Goal: Transaction & Acquisition: Purchase product/service

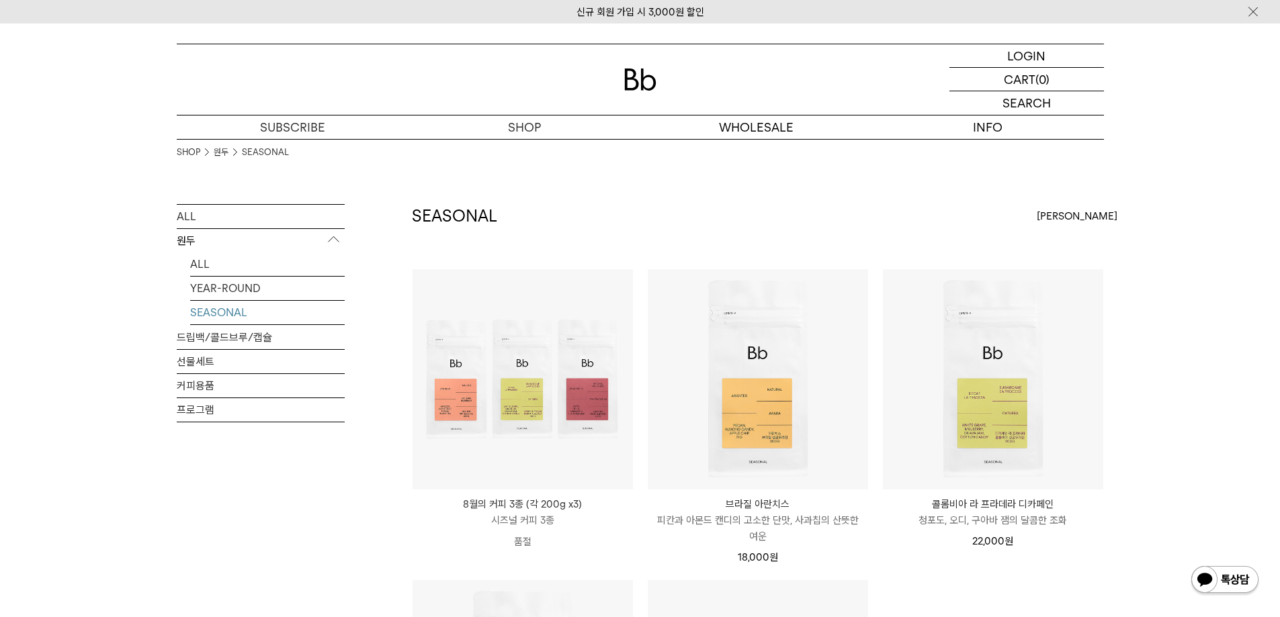
click at [140, 477] on div "SHOP 원두 SEASONAL ALL 원두 ALL YEAR-ROUND SEASONAL 드립백/콜드브루/캡슐 선물세트 커피용품 프로그램 SEAS…" at bounding box center [640, 574] width 1280 height 870
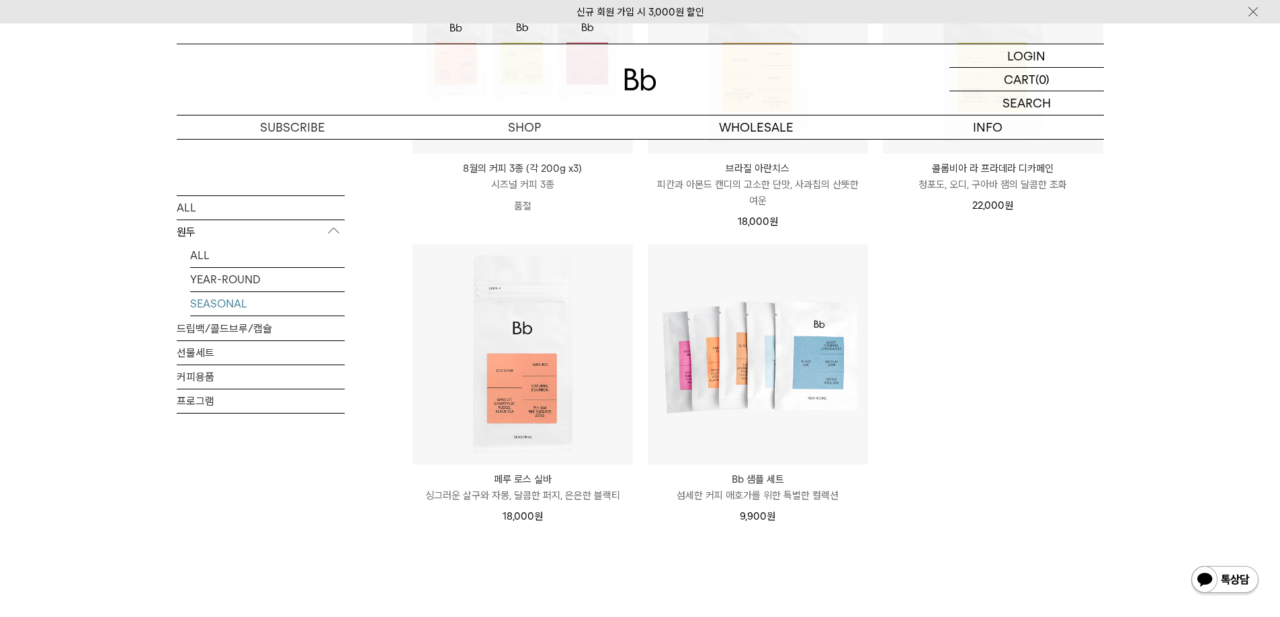
scroll to position [269, 0]
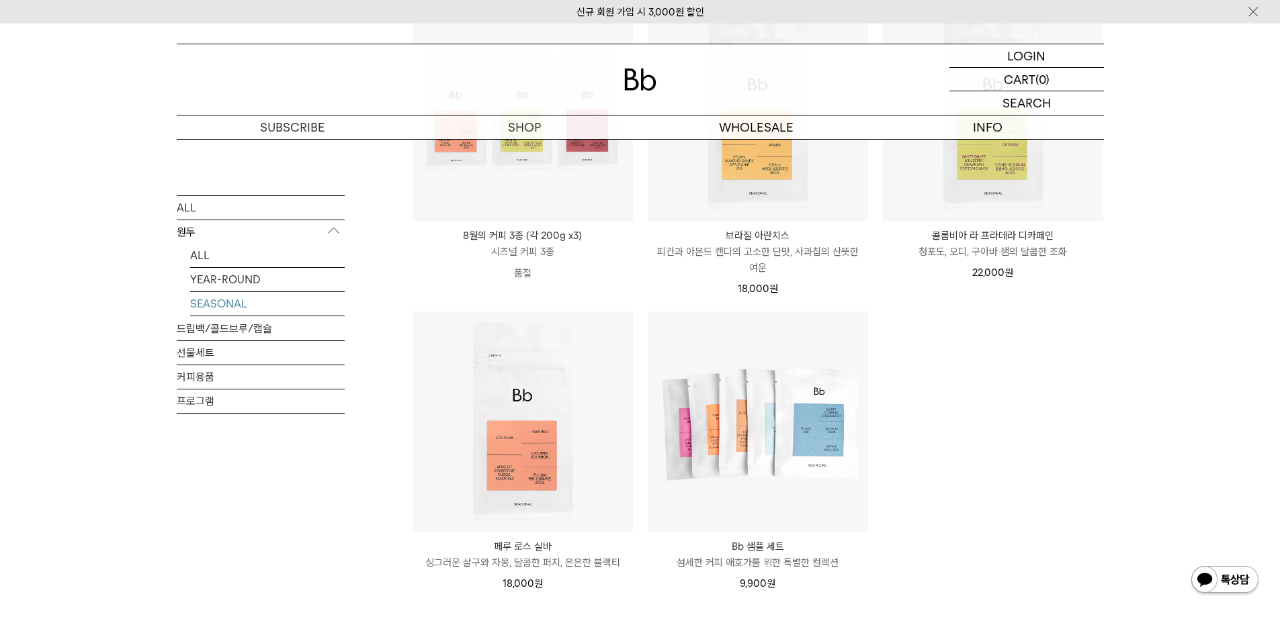
click at [983, 423] on ul "SOLD OUT 8월의 커피 3종 (각 200g x3) 시즈널 커피 3종 품절" at bounding box center [757, 303] width 705 height 606
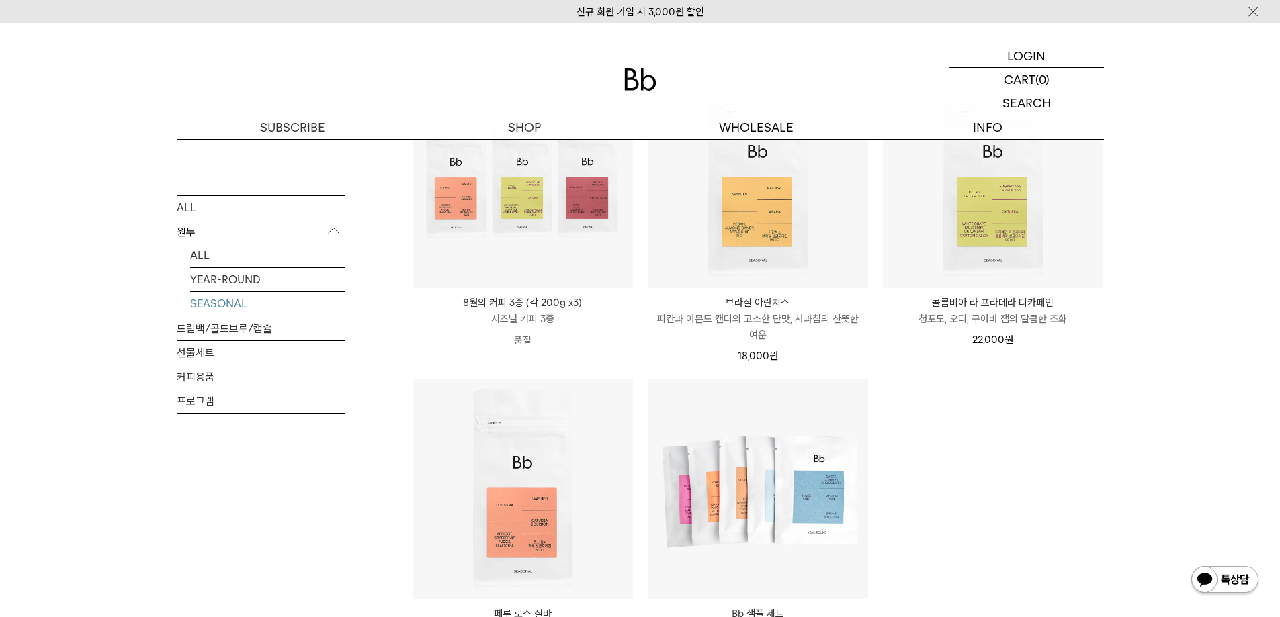
scroll to position [0, 0]
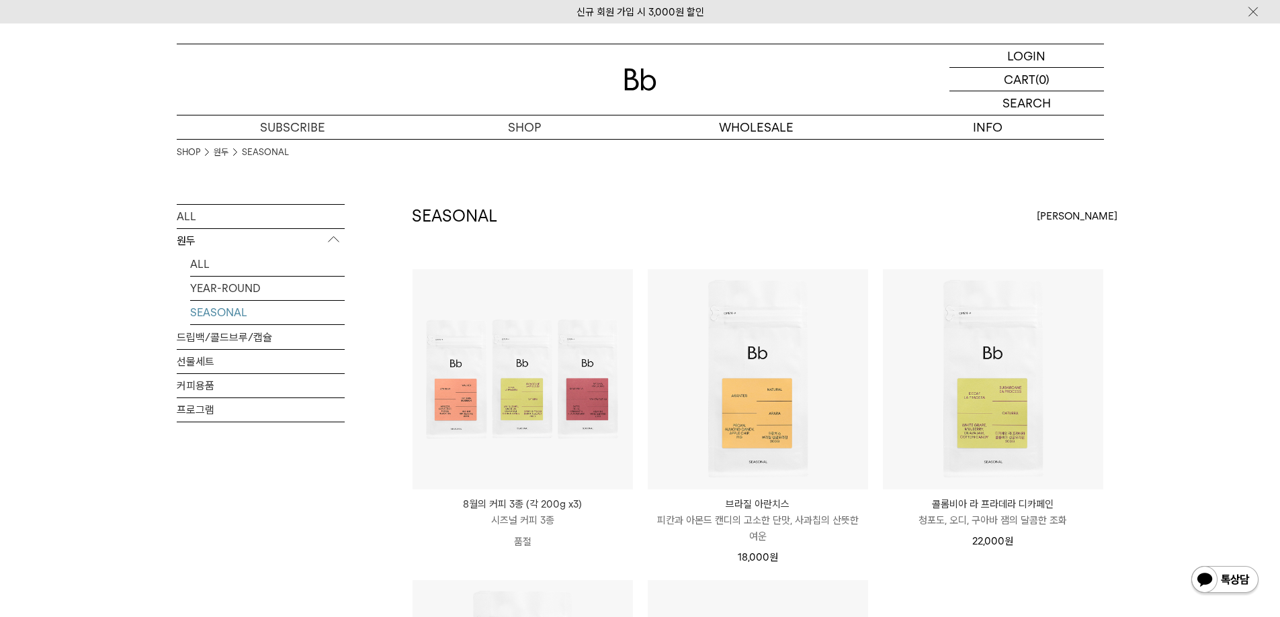
click at [81, 453] on div "SHOP 원두 SEASONAL ALL 원두 ALL YEAR-ROUND SEASONAL 드립백/콜드브루/캡슐 선물세트 커피용품 프로그램 SEAS…" at bounding box center [640, 574] width 1280 height 870
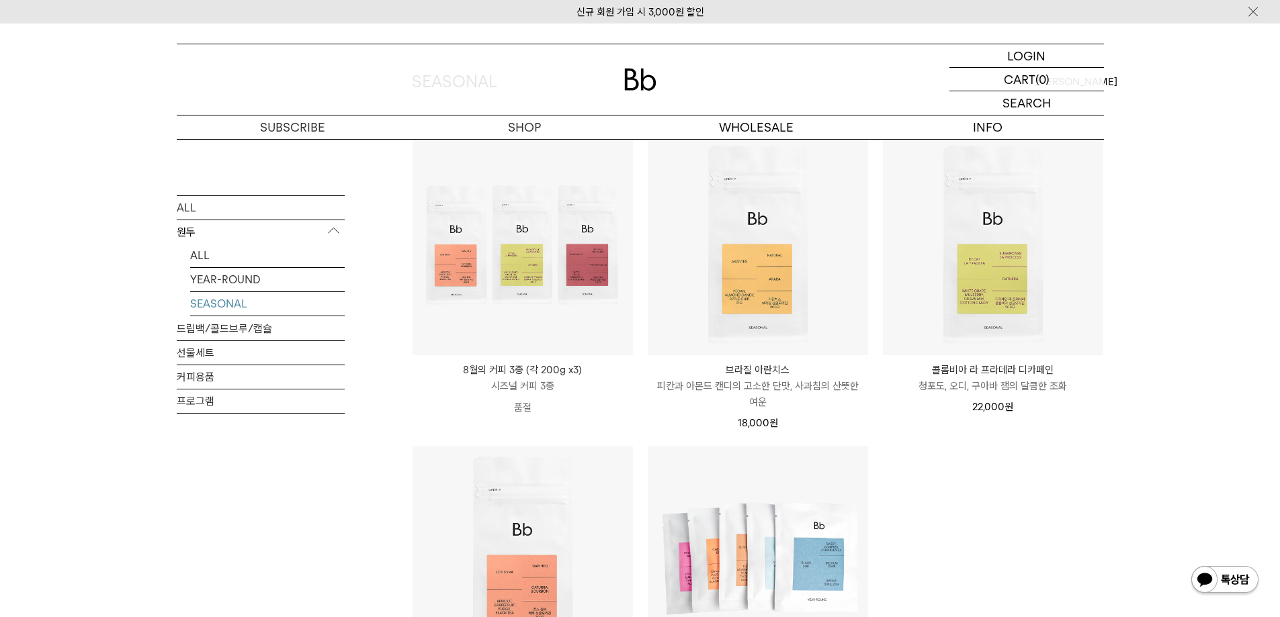
scroll to position [403, 0]
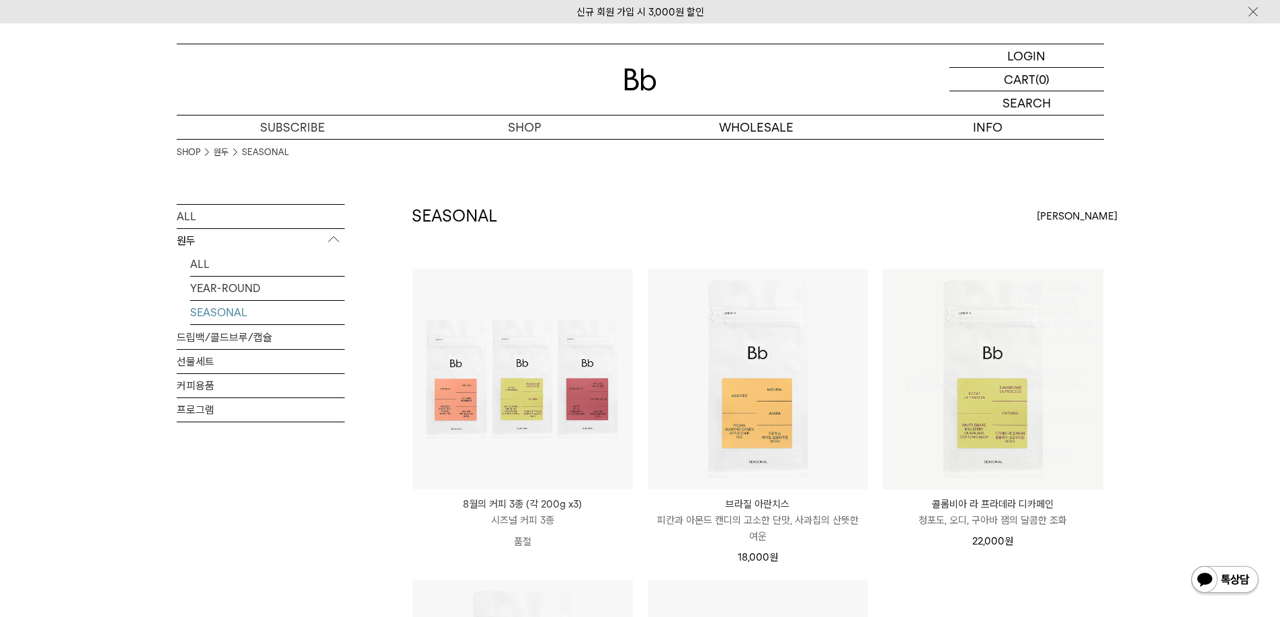
click at [987, 468] on img at bounding box center [993, 379] width 220 height 220
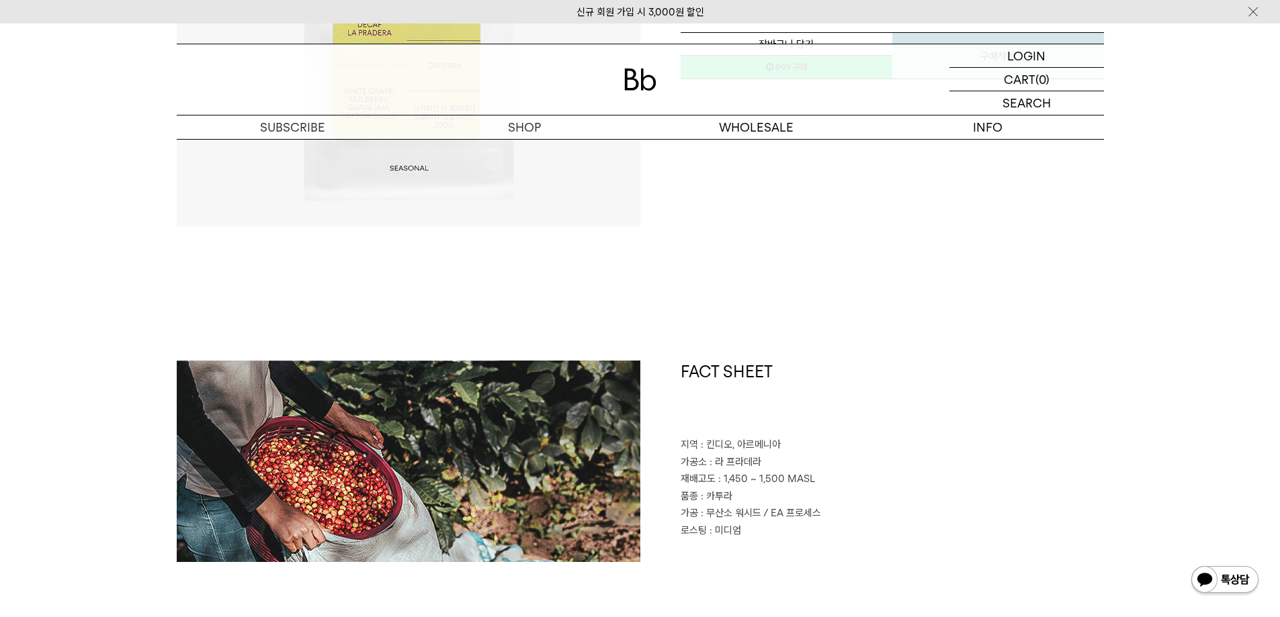
scroll to position [537, 0]
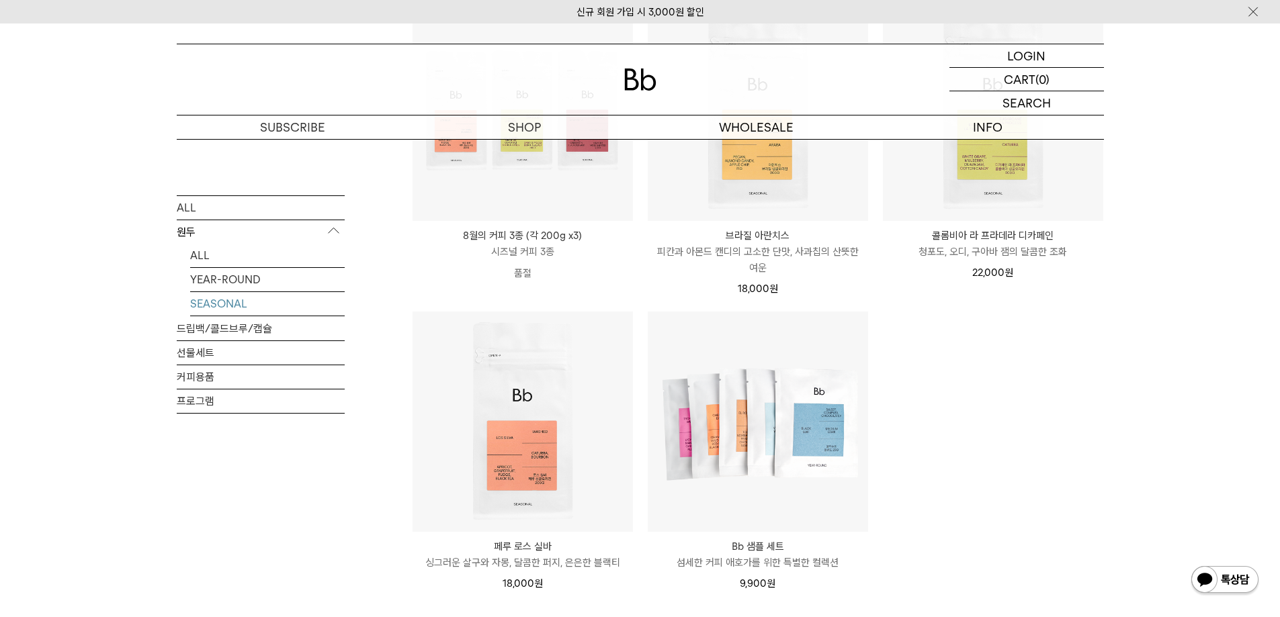
scroll to position [470, 0]
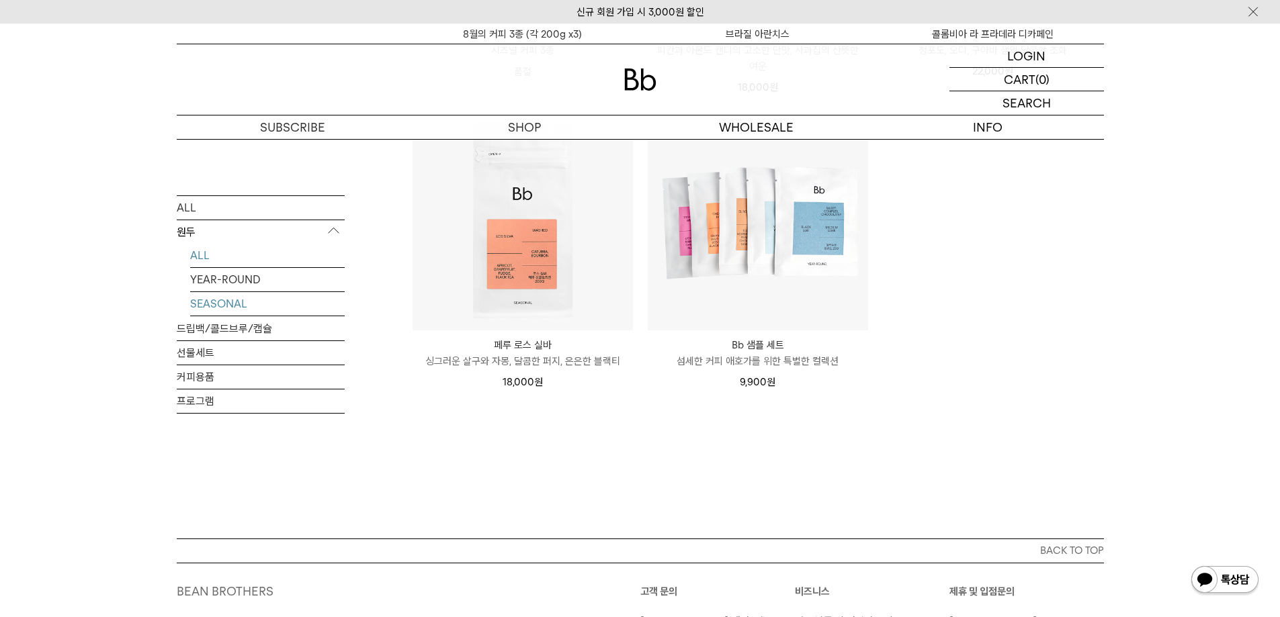
click at [224, 254] on link "ALL" at bounding box center [267, 255] width 154 height 24
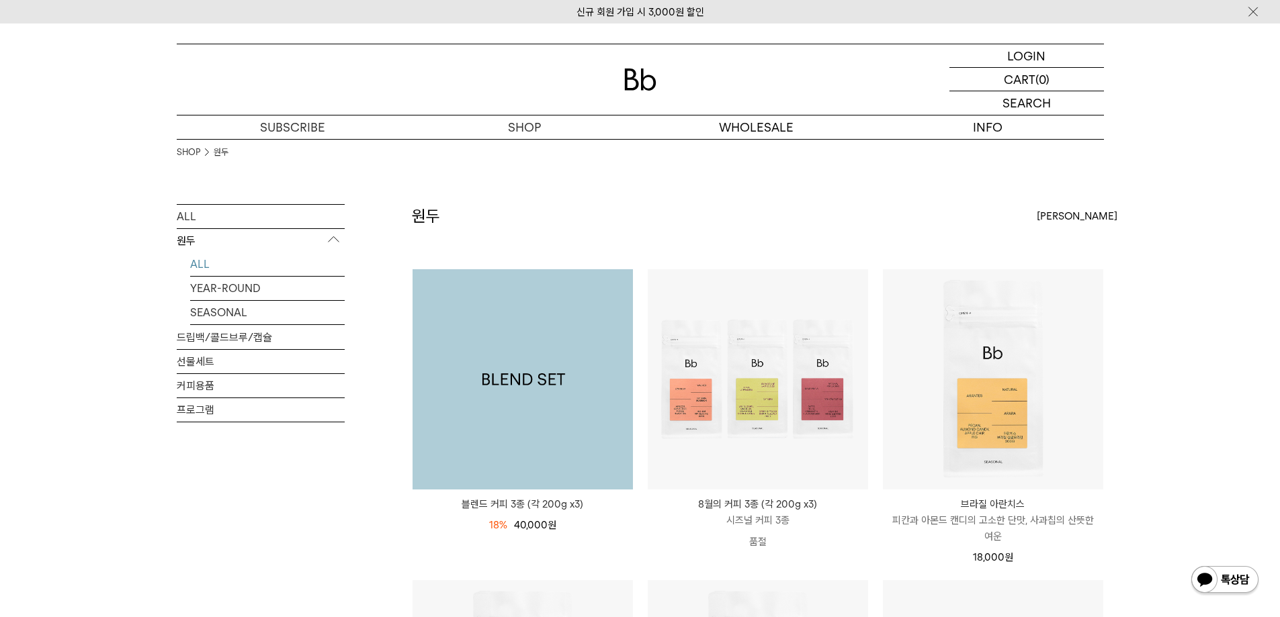
click at [498, 385] on img at bounding box center [522, 379] width 220 height 220
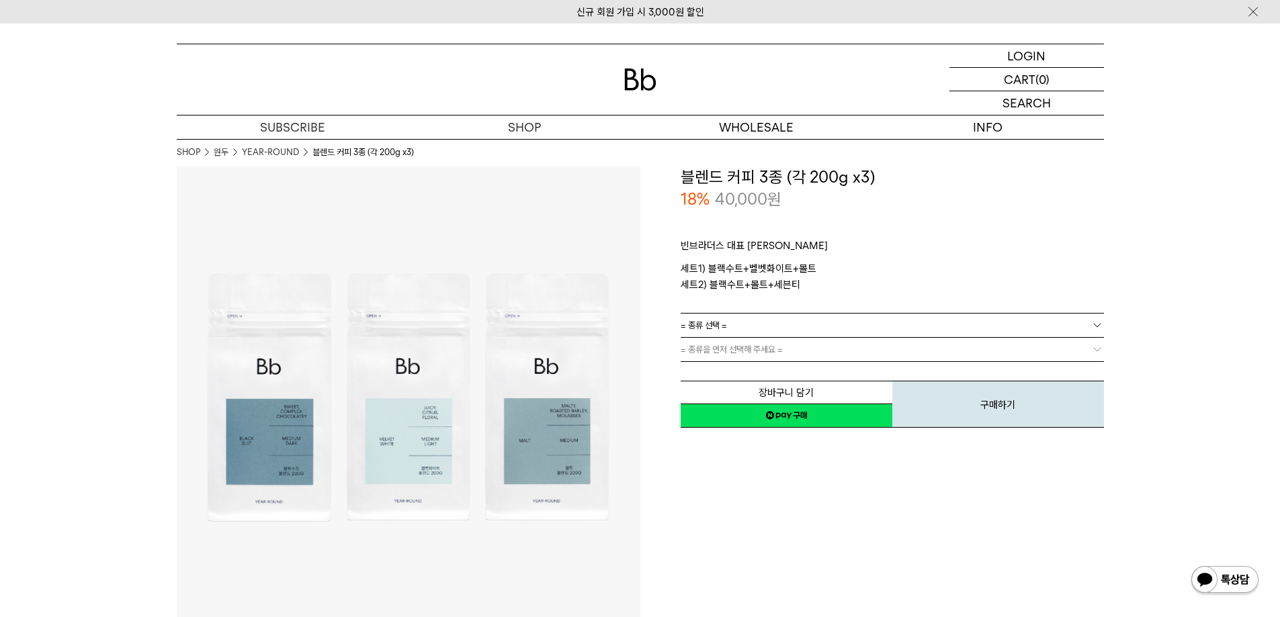
click at [281, 149] on link "YEAR-ROUND" at bounding box center [270, 152] width 57 height 13
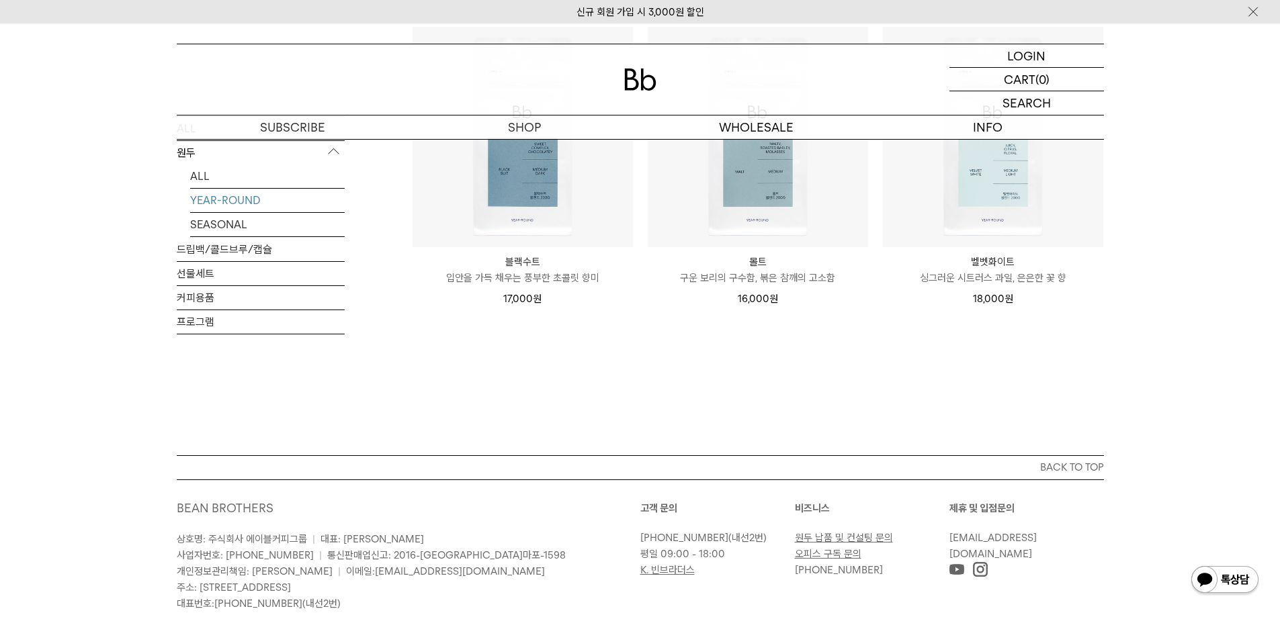
scroll to position [470, 0]
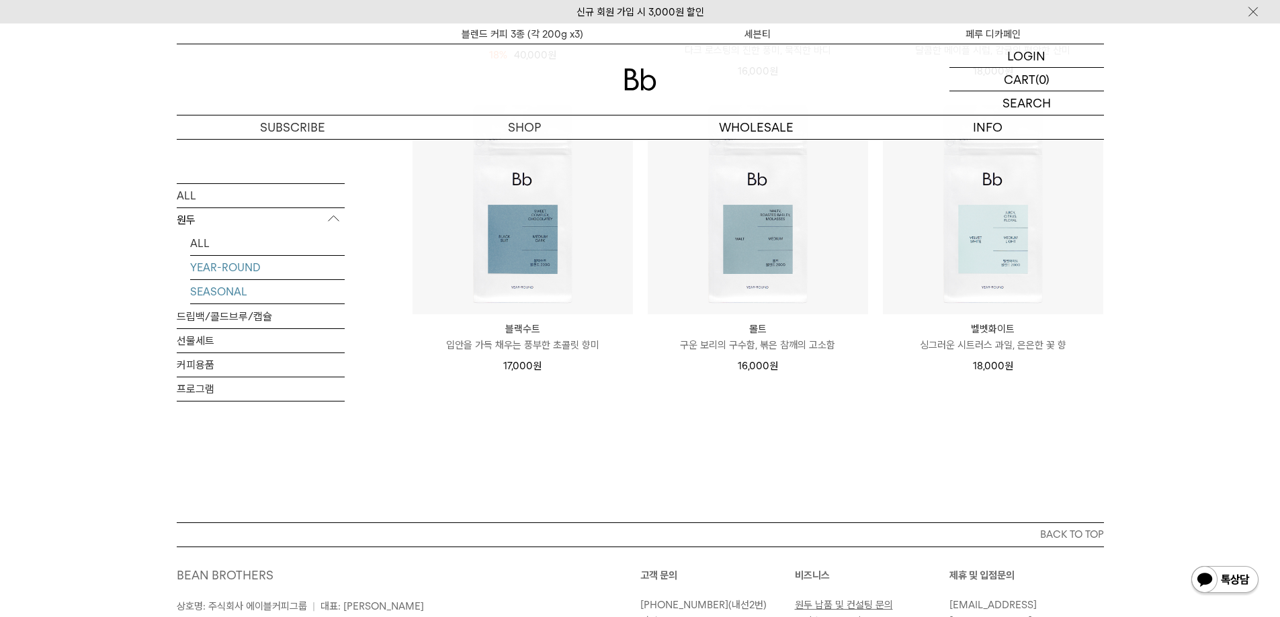
click at [240, 294] on link "SEASONAL" at bounding box center [267, 292] width 154 height 24
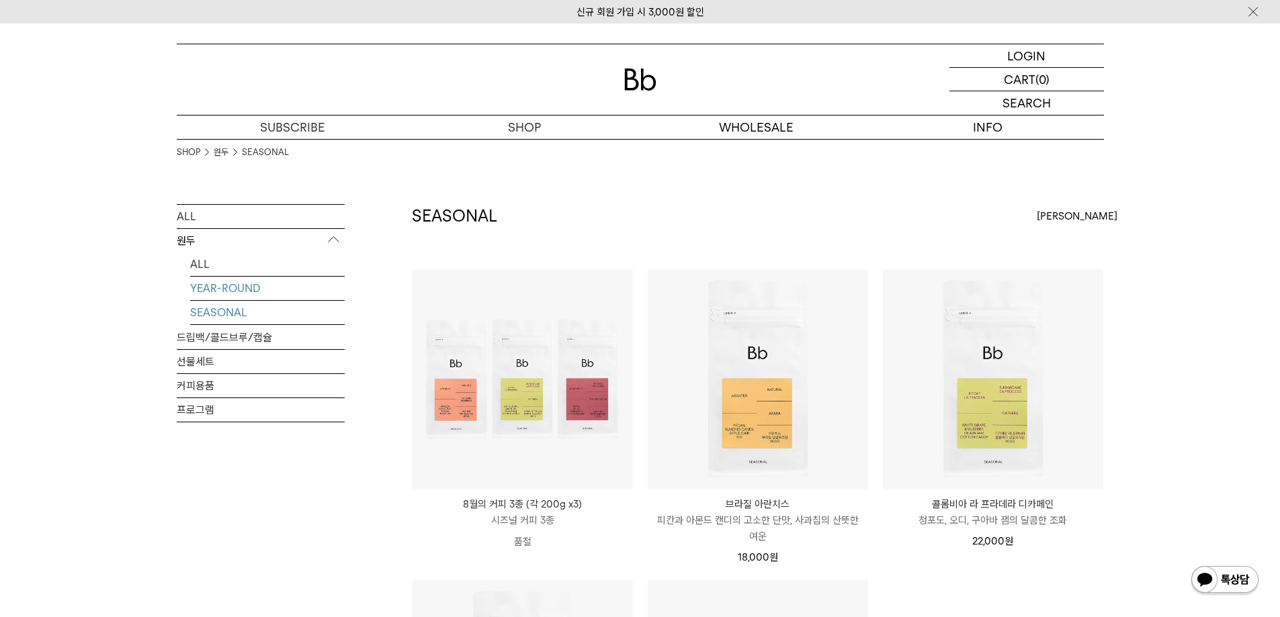
click at [222, 283] on link "YEAR-ROUND" at bounding box center [267, 289] width 154 height 24
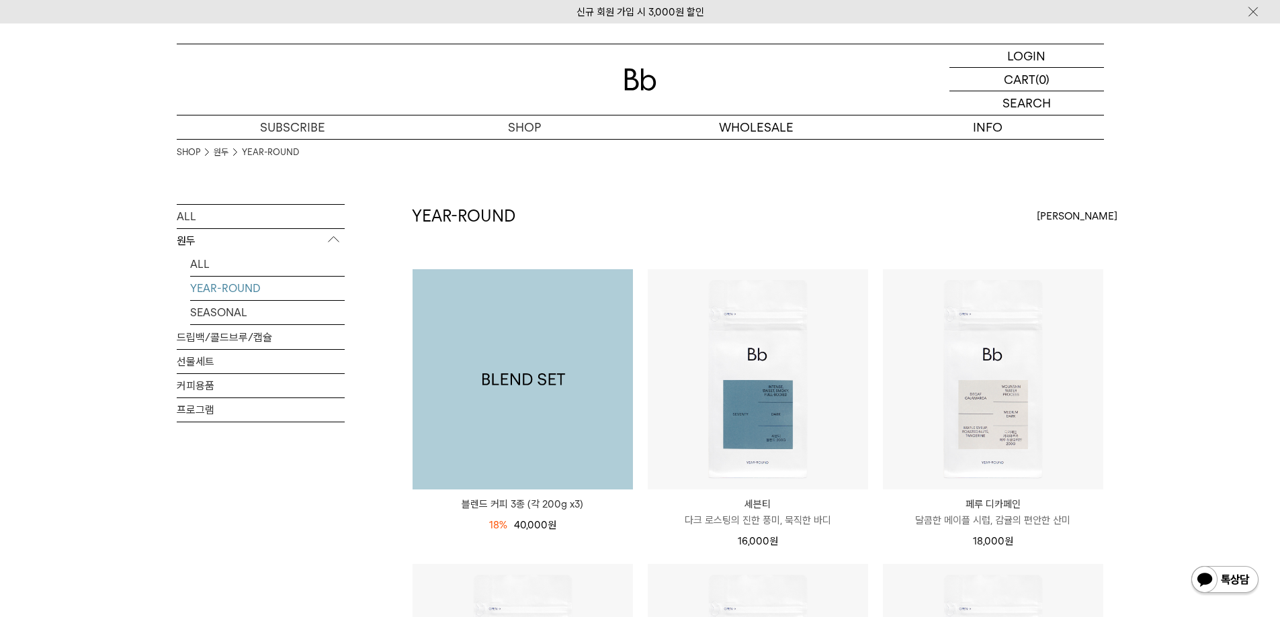
click at [529, 357] on img at bounding box center [522, 379] width 220 height 220
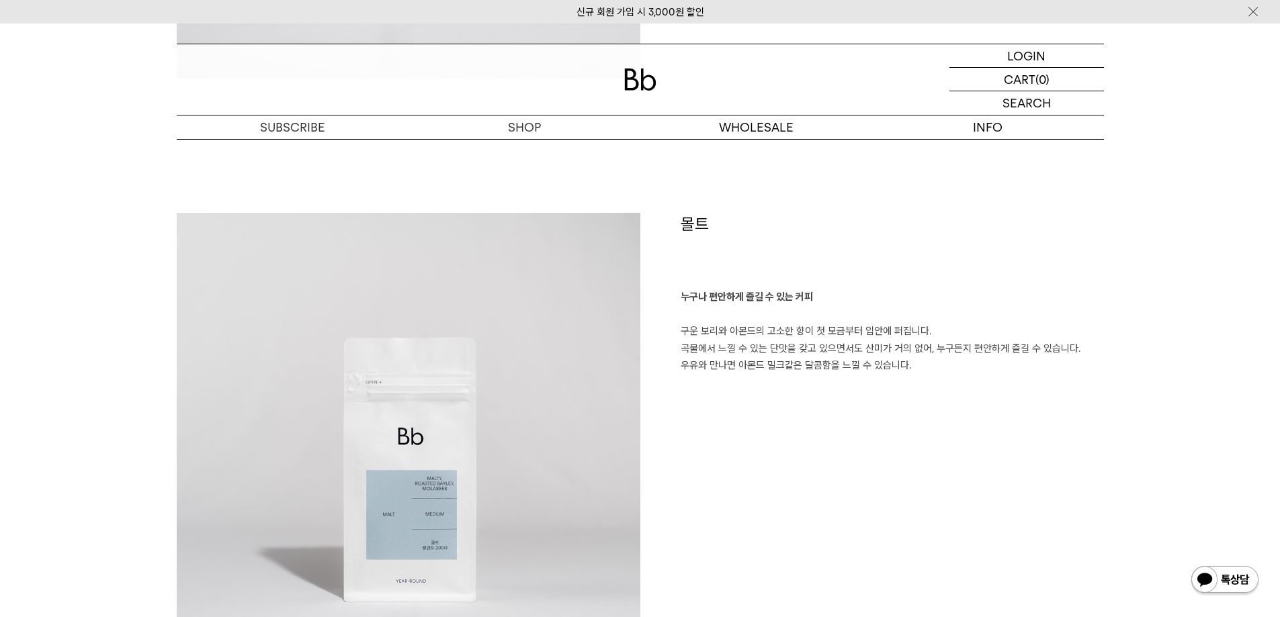
scroll to position [2284, 0]
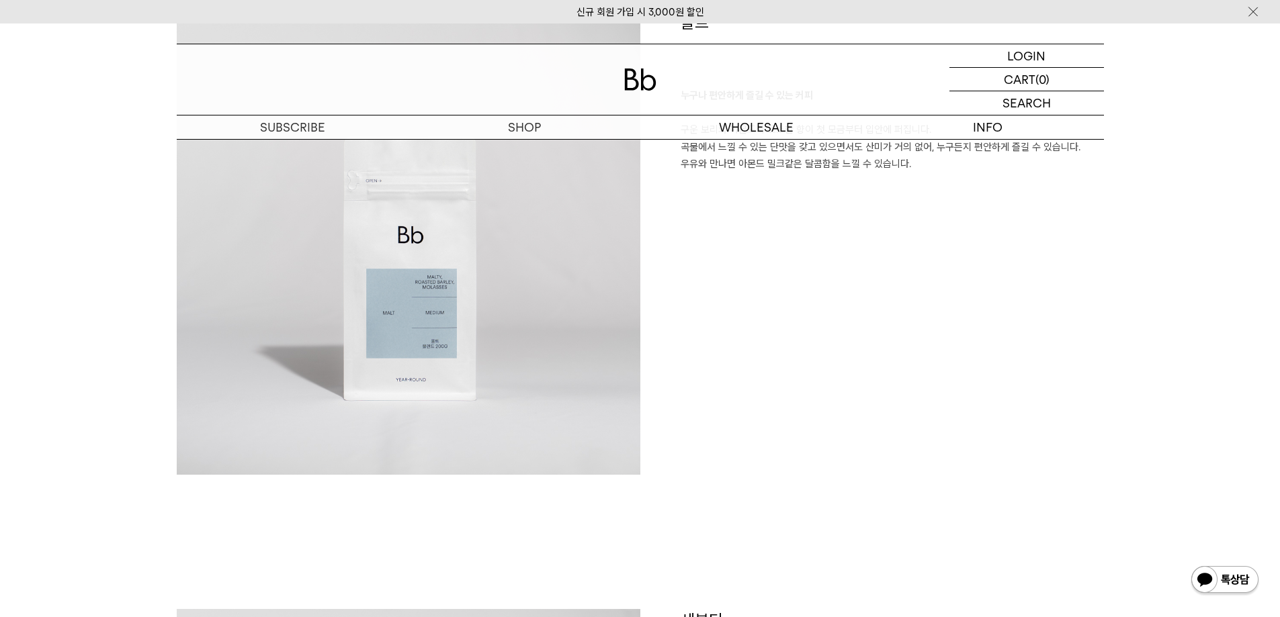
click at [786, 285] on div "몰트 누구나 편안하게 즐길 수 있는 커피 구운 보리와 아몬드의 고소한 향이 첫 모금부터 입안에 퍼집니다. 곡물에서 느낄 수 있는 단맛을 갖고 …" at bounding box center [871, 242] width 463 height 463
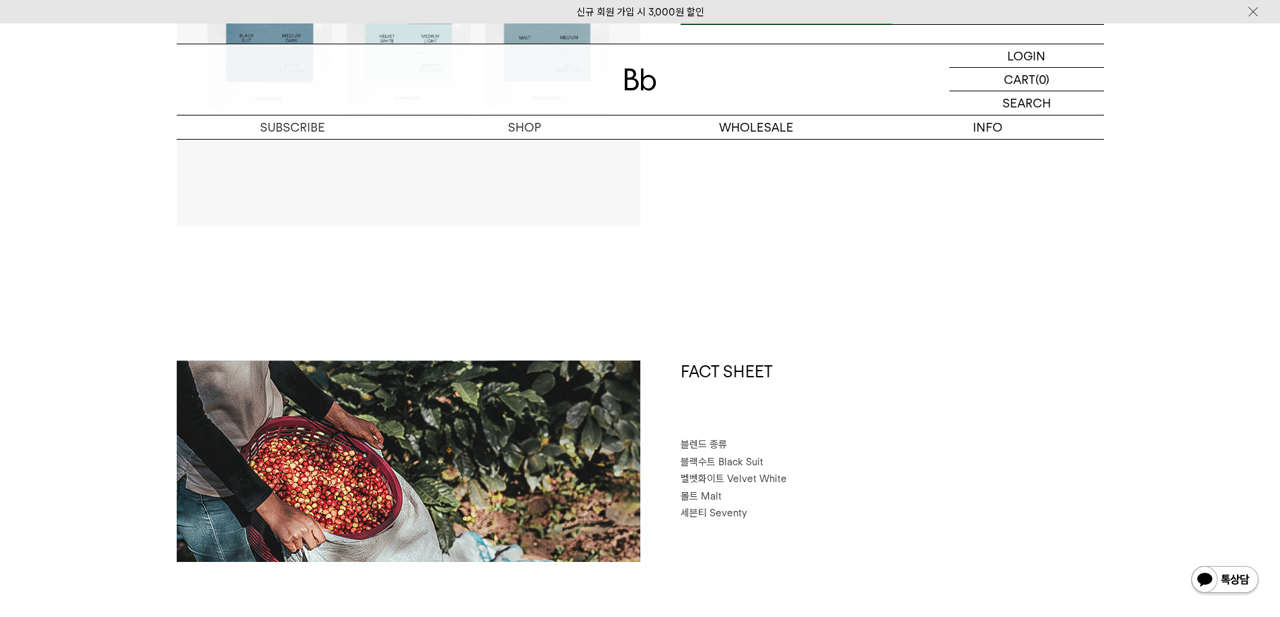
scroll to position [0, 0]
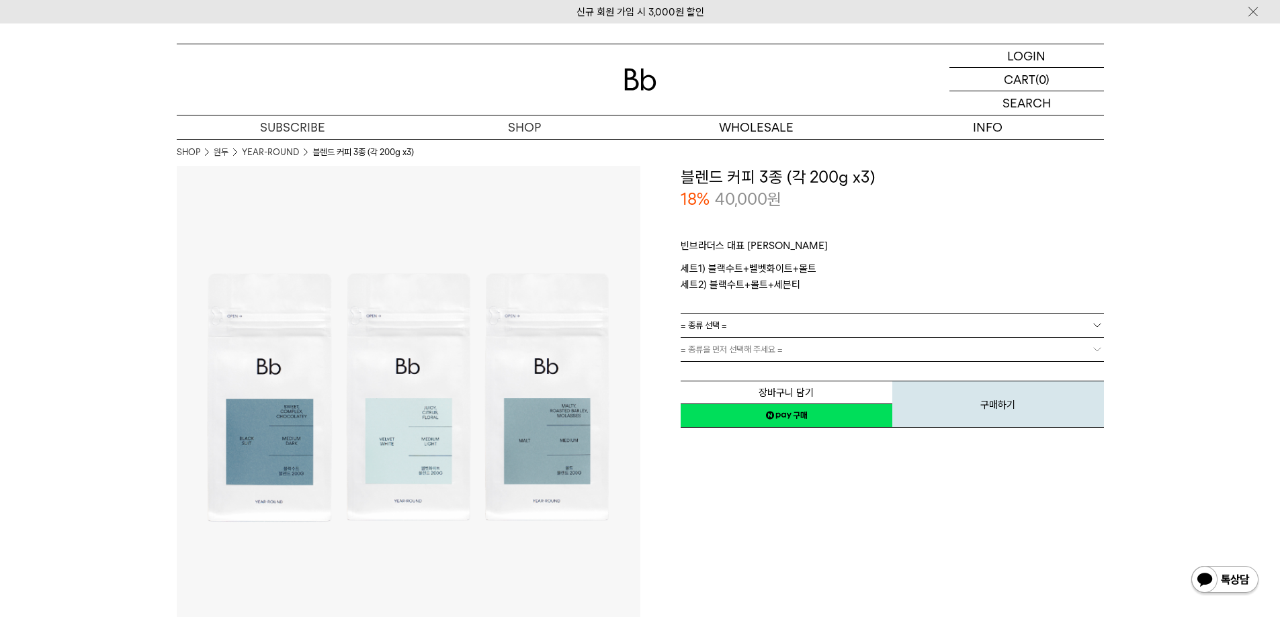
click at [822, 322] on link "= 종류 선택 =" at bounding box center [891, 326] width 423 height 24
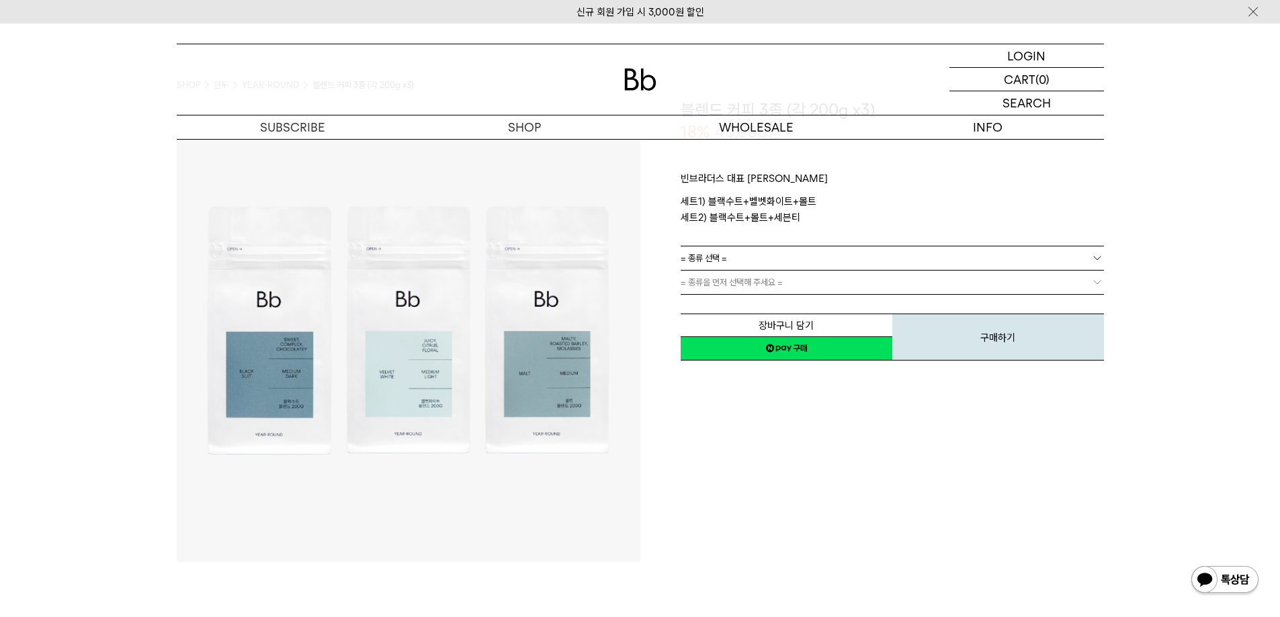
click at [780, 347] on link "네이버페이 구매하기" at bounding box center [786, 349] width 212 height 24
